Goal: Browse casually

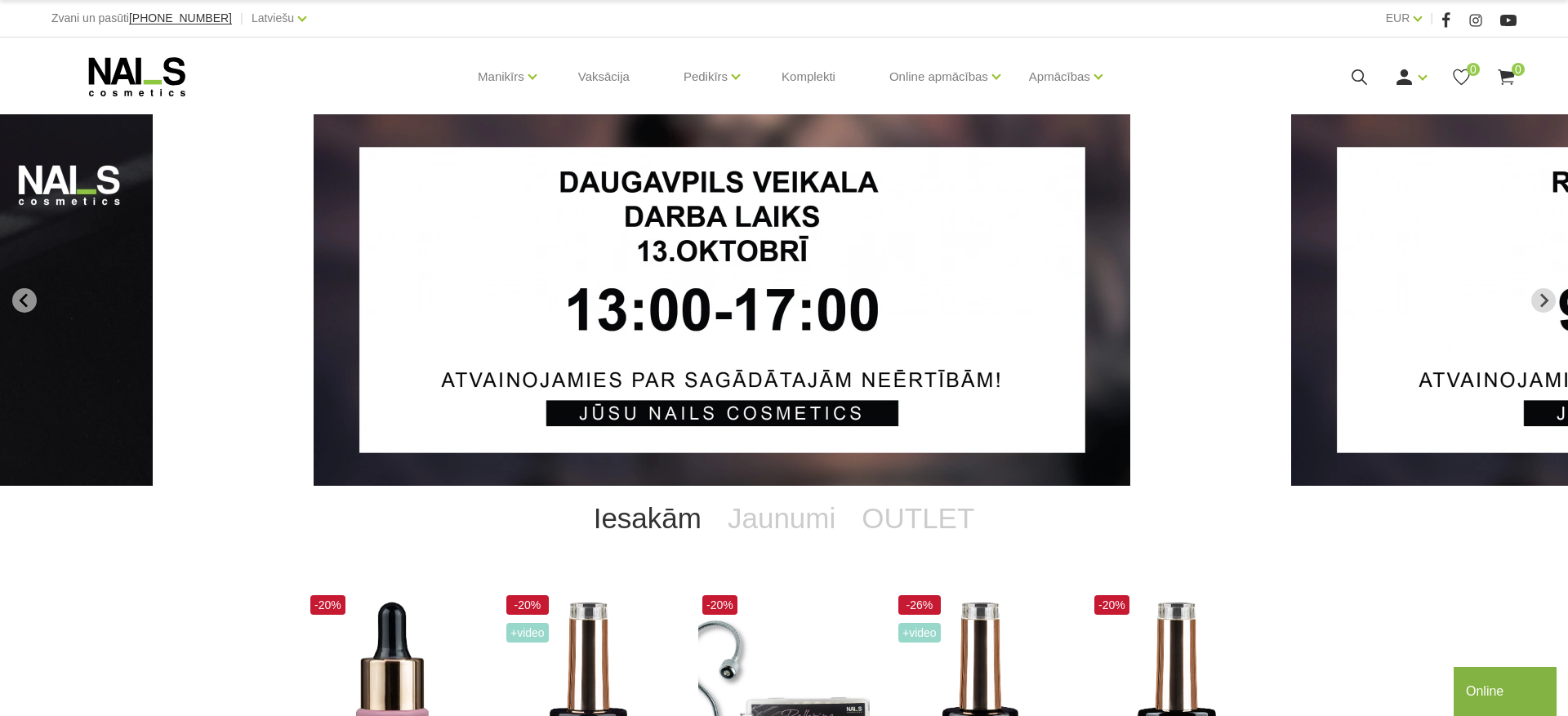
scroll to position [27, 0]
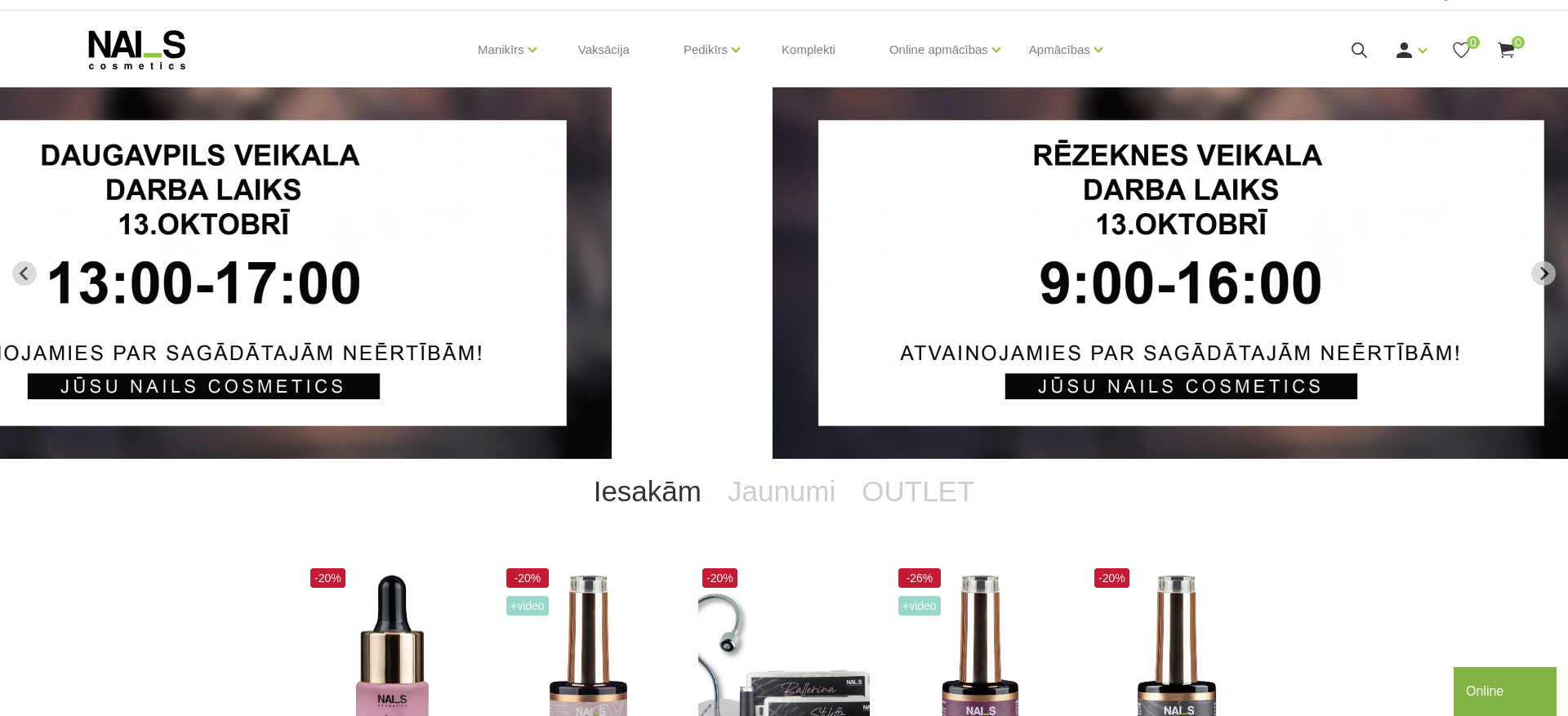
drag, startPoint x: 1345, startPoint y: 264, endPoint x: 721, endPoint y: 237, distance: 624.6
click at [772, 231] on img "2 of 13" at bounding box center [1180, 273] width 817 height 372
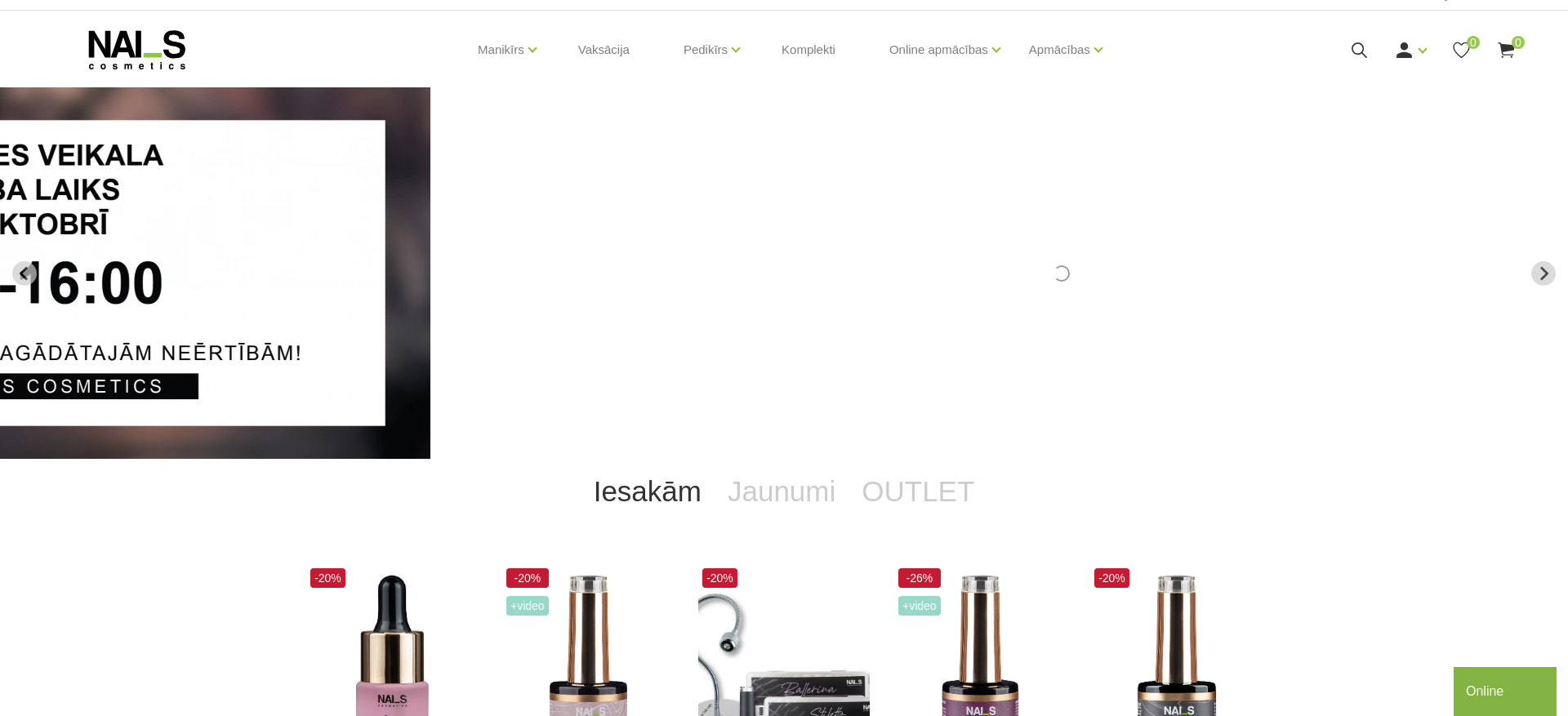
drag, startPoint x: 918, startPoint y: 257, endPoint x: 804, endPoint y: 259, distance: 114.0
click at [804, 259] on li "3 of 13" at bounding box center [1062, 273] width 940 height 372
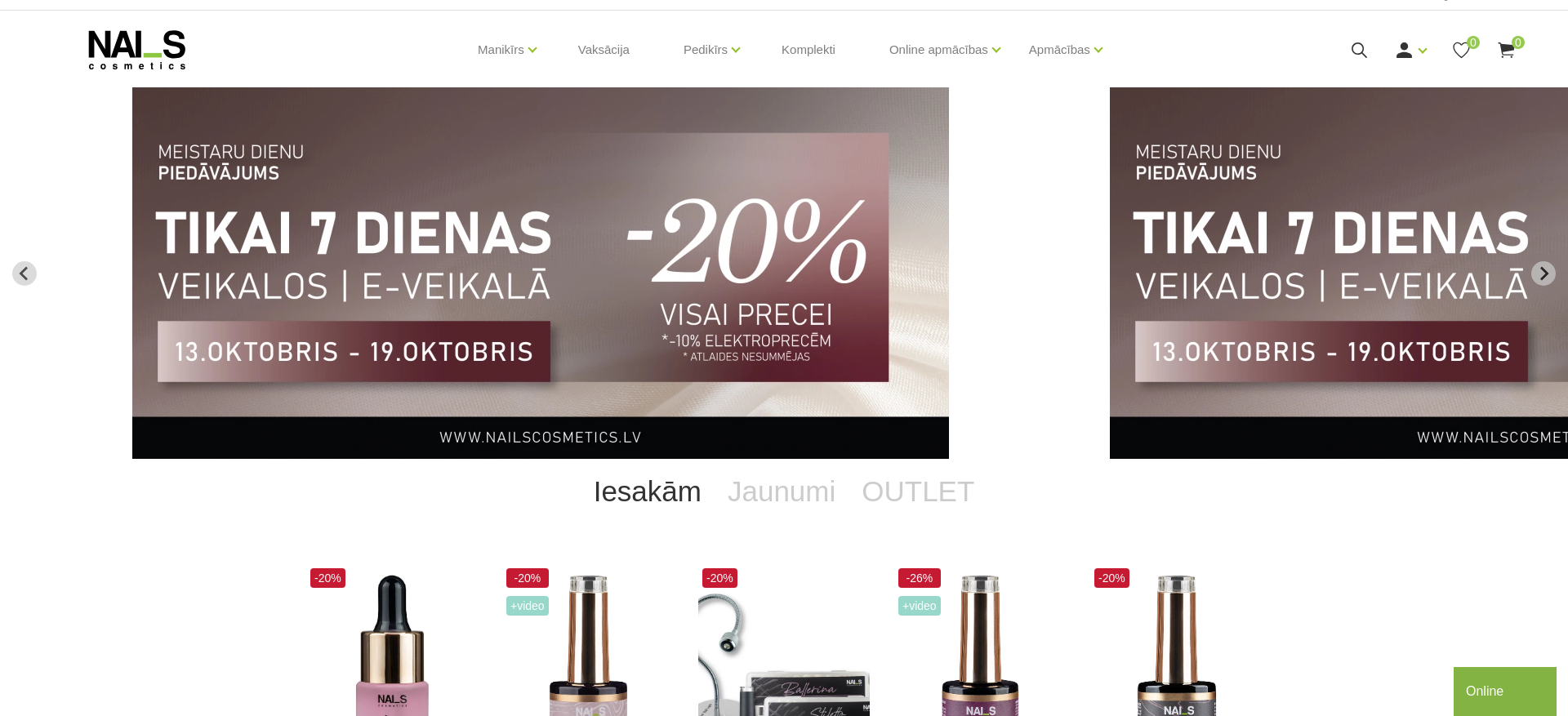
drag, startPoint x: 775, startPoint y: 222, endPoint x: 404, endPoint y: 203, distance: 371.5
click at [405, 204] on img "3 of 13" at bounding box center [540, 273] width 817 height 372
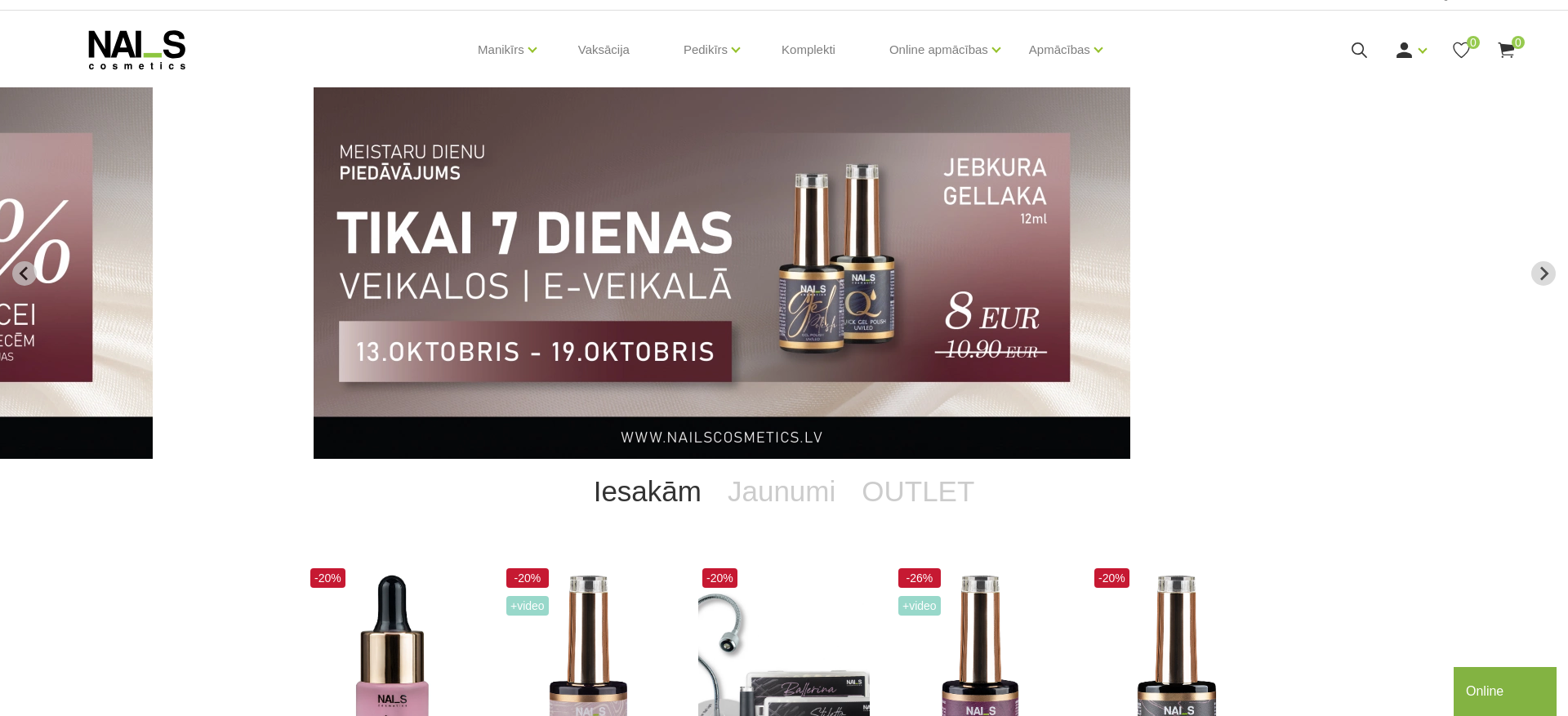
click at [787, 205] on img "4 of 13" at bounding box center [722, 273] width 817 height 372
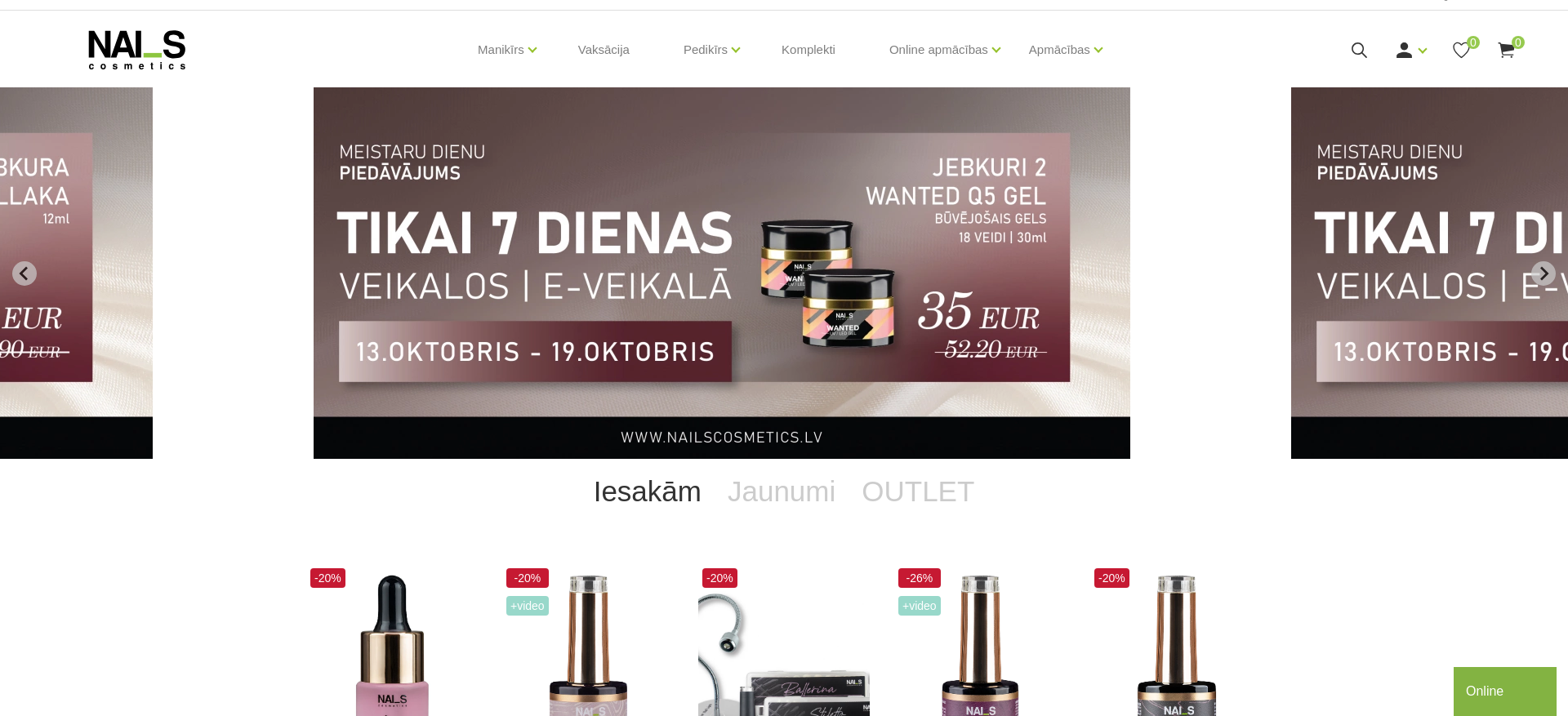
click at [838, 237] on img "5 of 13" at bounding box center [722, 273] width 817 height 372
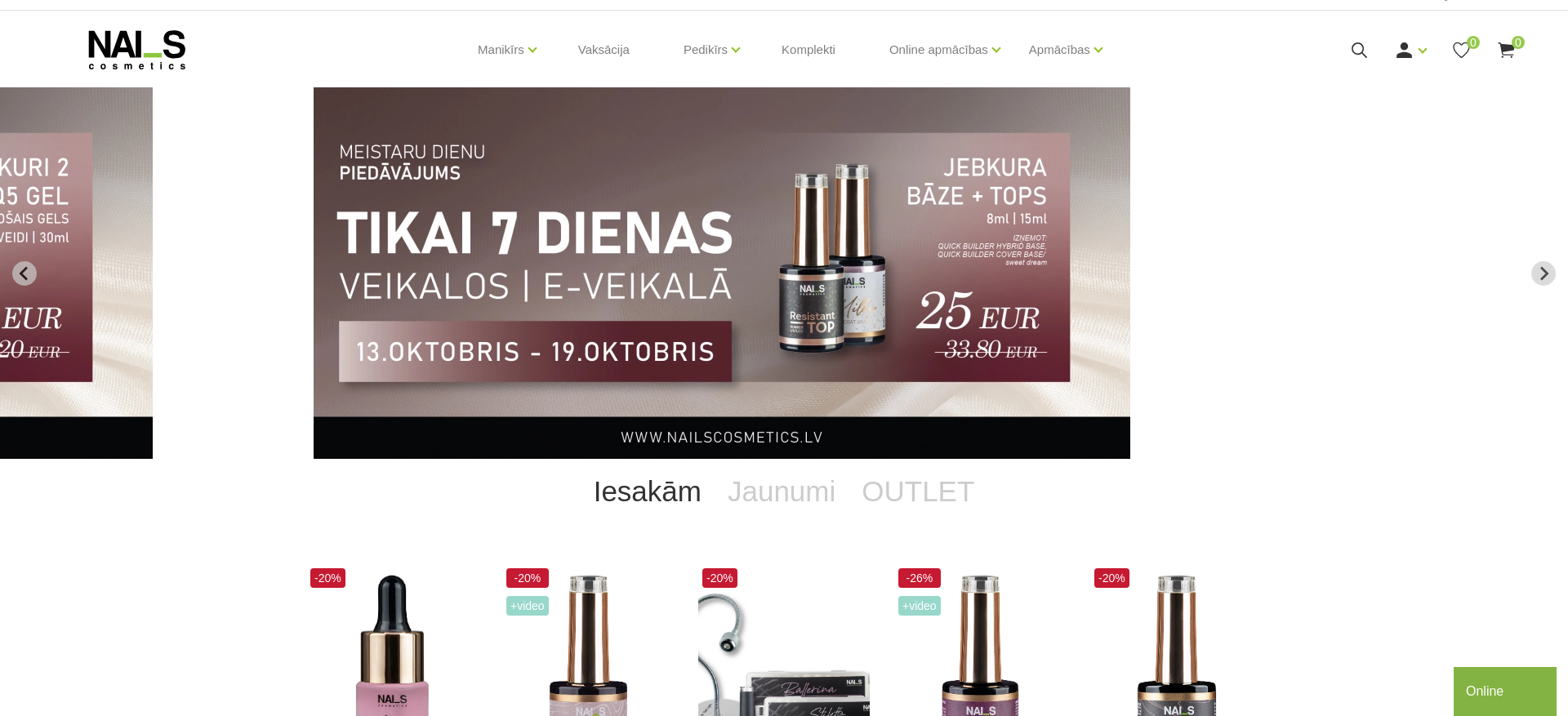
click at [882, 163] on img "6 of 13" at bounding box center [722, 273] width 817 height 372
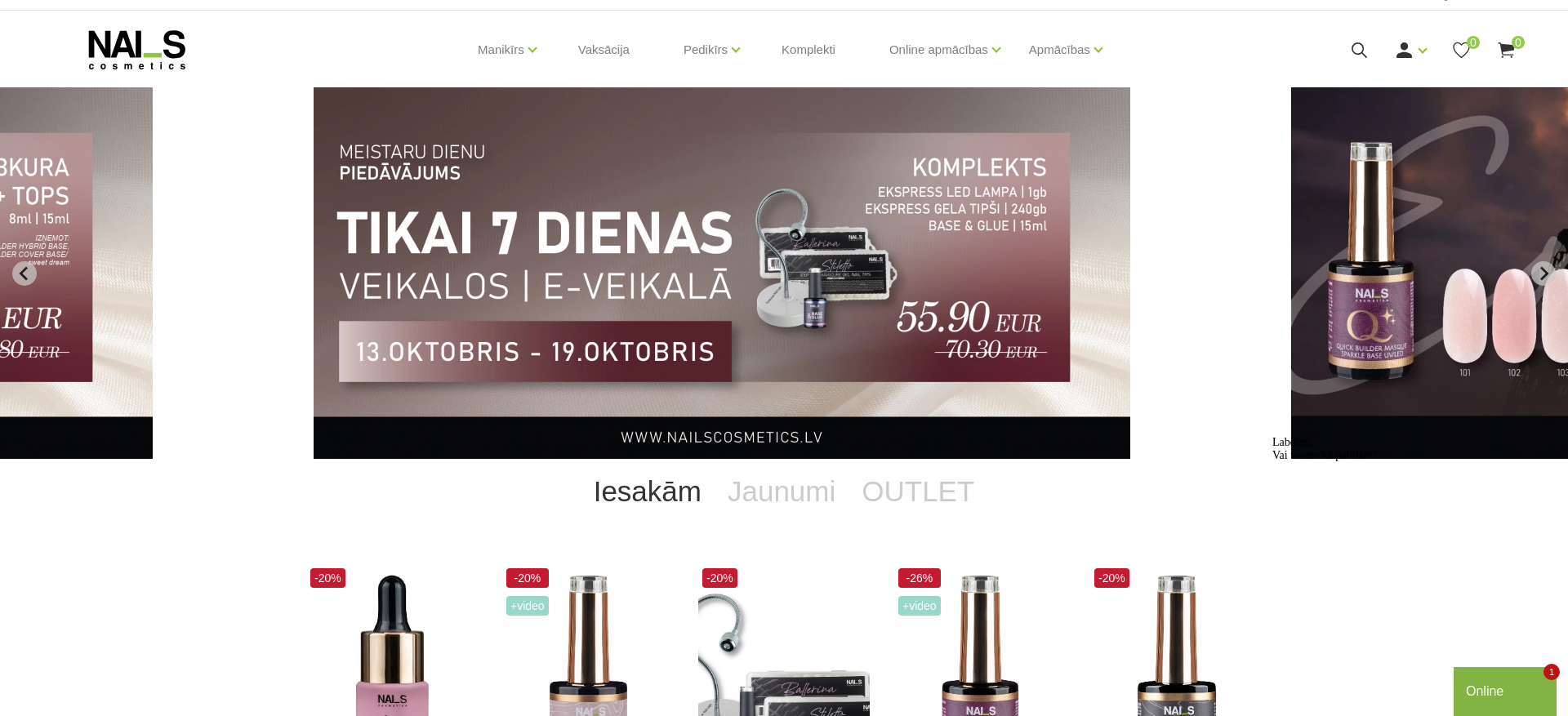
click at [907, 298] on img "7 of 13" at bounding box center [722, 273] width 817 height 372
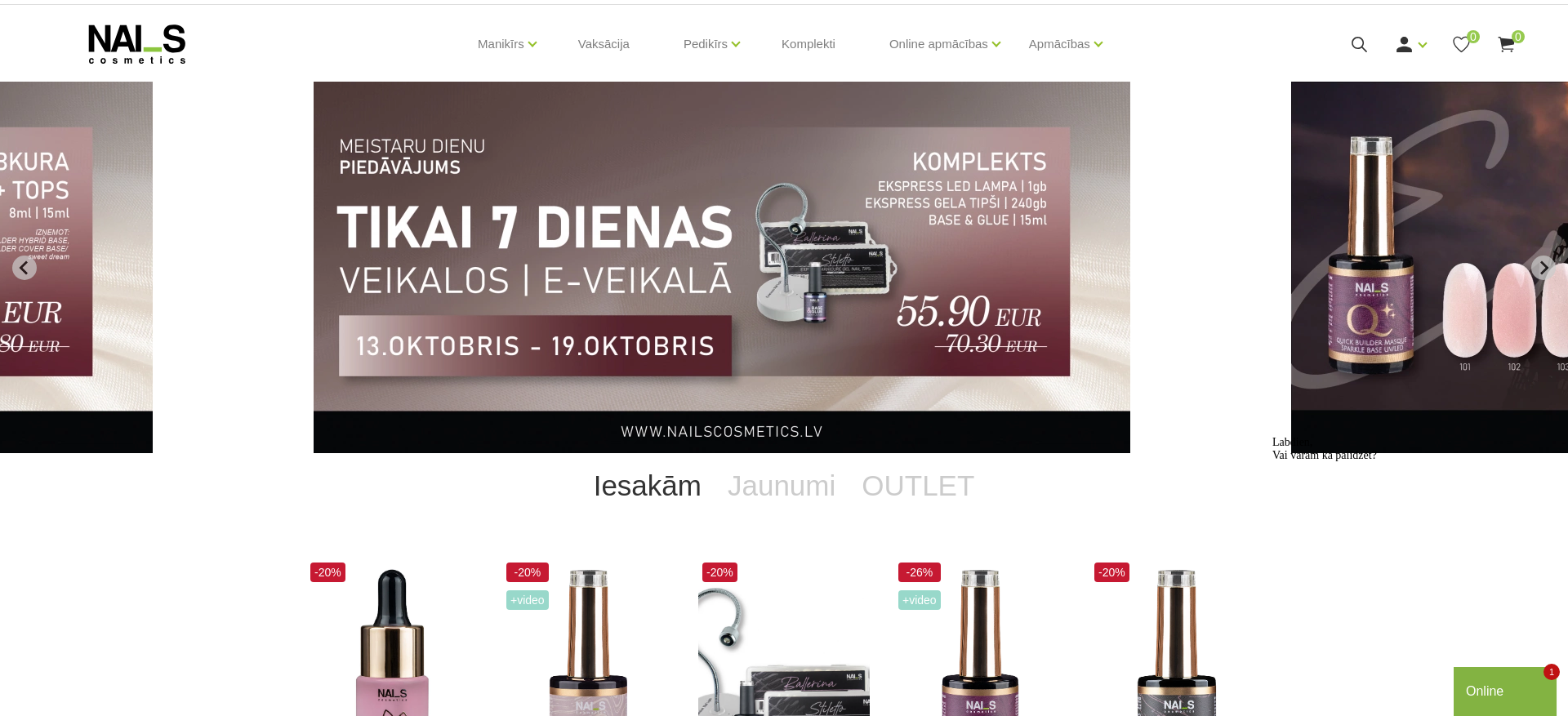
click at [920, 287] on img "7 of 13" at bounding box center [722, 267] width 817 height 372
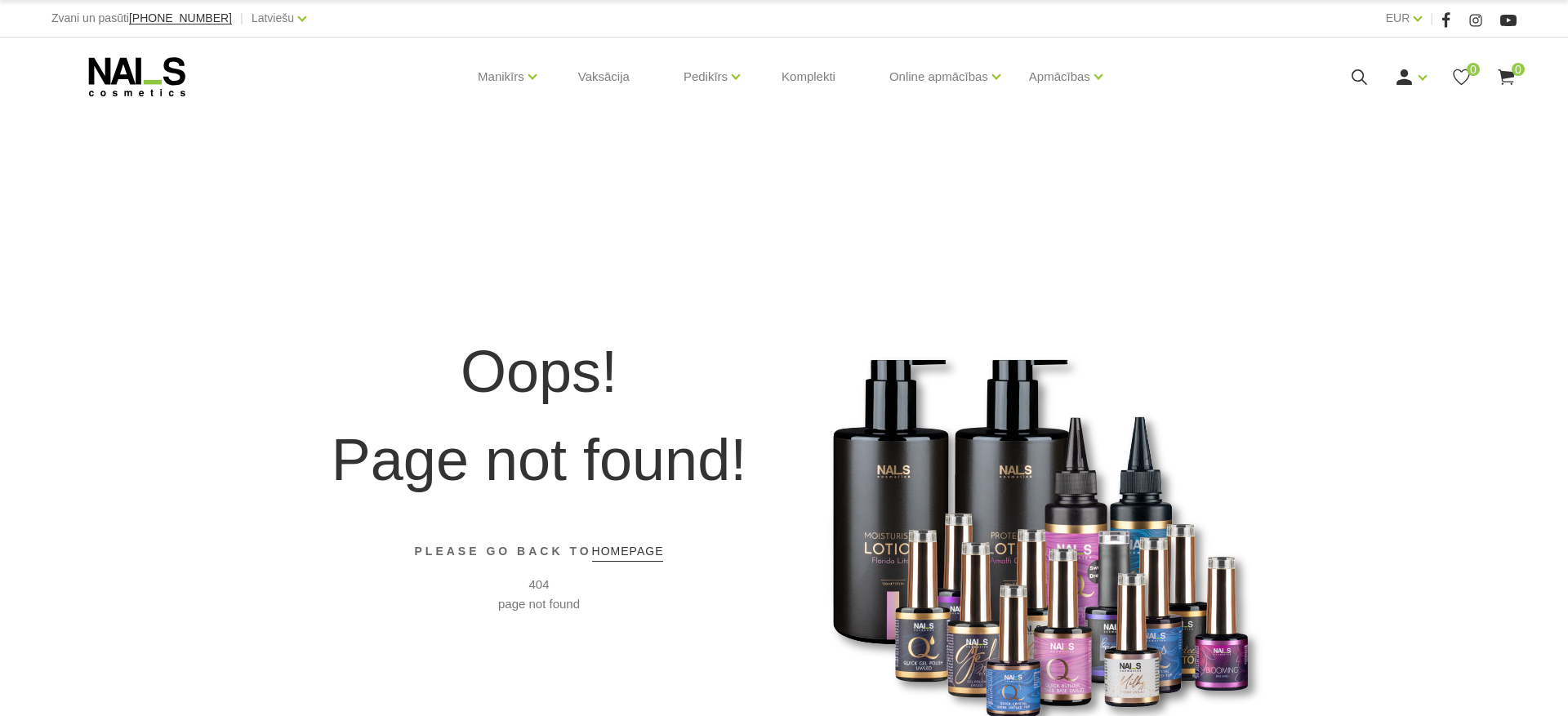
click at [156, 68] on icon at bounding box center [137, 76] width 172 height 41
